Goal: Task Accomplishment & Management: Manage account settings

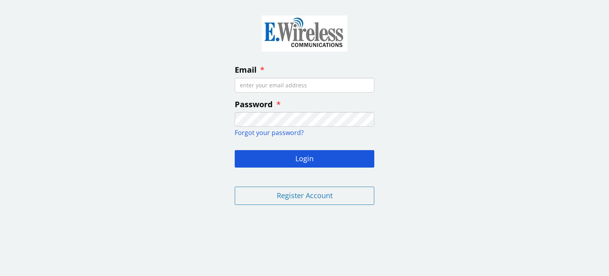
click at [281, 86] on input "Email" at bounding box center [305, 85] width 140 height 15
type input "[EMAIL_ADDRESS][DOMAIN_NAME]"
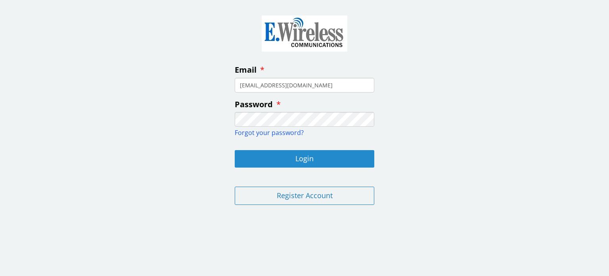
click at [283, 156] on button "Login" at bounding box center [305, 158] width 140 height 17
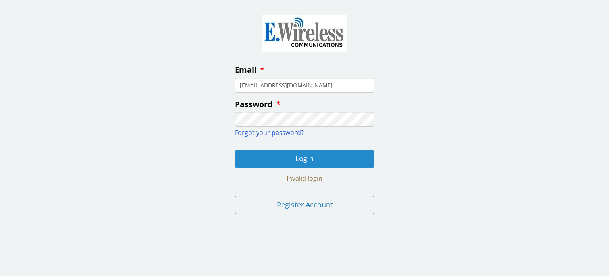
click at [299, 159] on button "Login" at bounding box center [305, 158] width 140 height 17
click at [312, 161] on button "Login" at bounding box center [305, 158] width 140 height 17
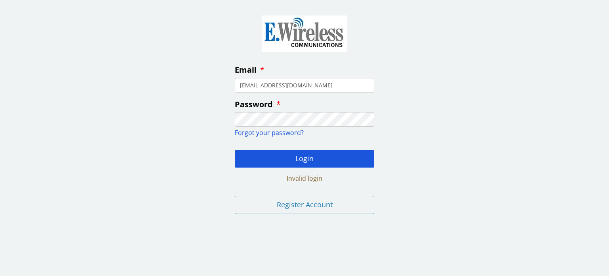
click at [277, 132] on span "Forgot your password?" at bounding box center [269, 132] width 69 height 9
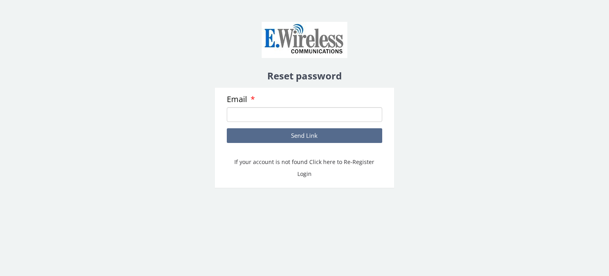
click at [260, 117] on input "Email" at bounding box center [304, 114] width 155 height 15
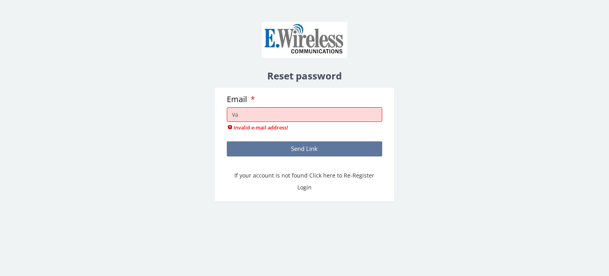
type input "V"
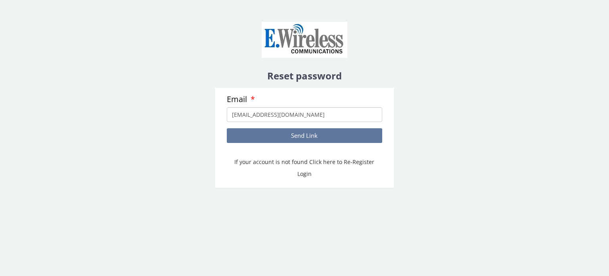
type input "[EMAIL_ADDRESS][DOMAIN_NAME]"
click at [298, 137] on button "Send Link" at bounding box center [304, 135] width 155 height 15
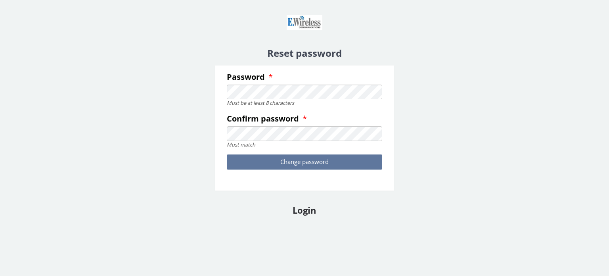
click at [276, 161] on button "Change password" at bounding box center [304, 161] width 155 height 15
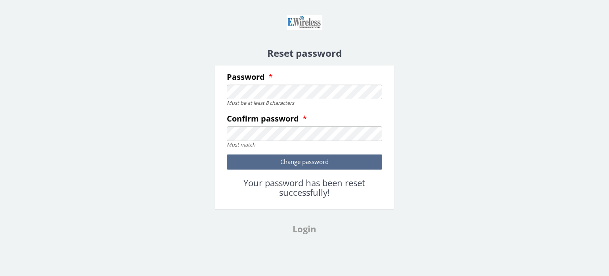
click at [306, 229] on link "Login" at bounding box center [304, 229] width 23 height 12
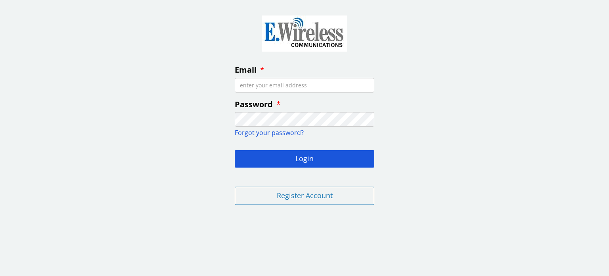
click at [287, 84] on input "Email" at bounding box center [305, 85] width 140 height 15
type input "[EMAIL_ADDRESS][DOMAIN_NAME]"
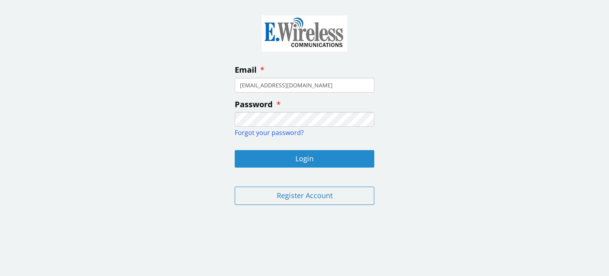
click at [288, 159] on button "Login" at bounding box center [305, 158] width 140 height 17
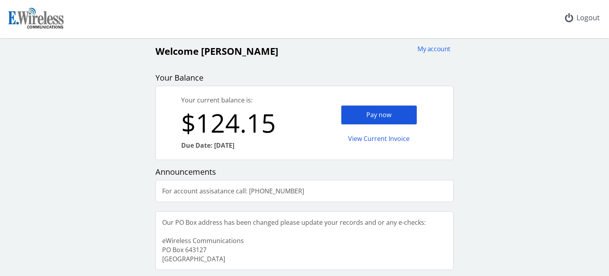
click at [375, 114] on div "Pay now" at bounding box center [379, 114] width 76 height 19
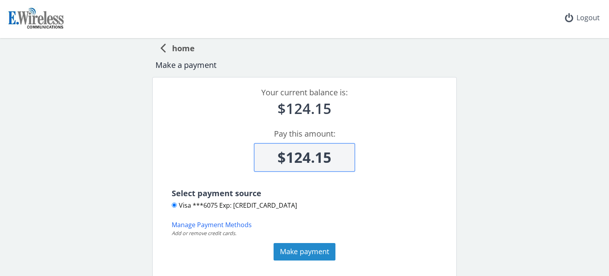
click at [299, 250] on button "Make payment" at bounding box center [305, 251] width 62 height 17
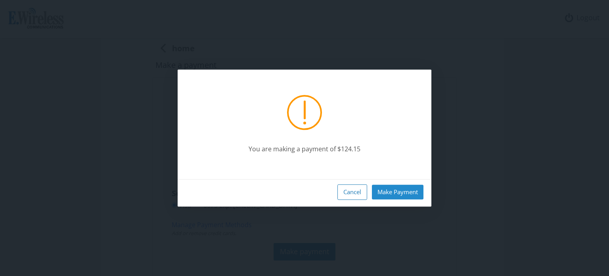
click at [389, 190] on button "Make Payment" at bounding box center [398, 191] width 52 height 15
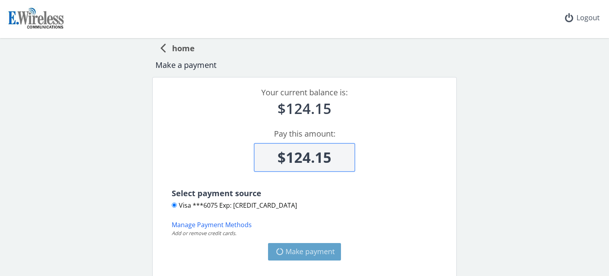
type input "$0"
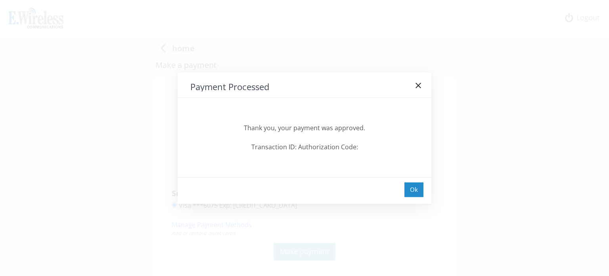
click at [411, 188] on div "Ok" at bounding box center [414, 189] width 19 height 15
